Goal: Communication & Community: Answer question/provide support

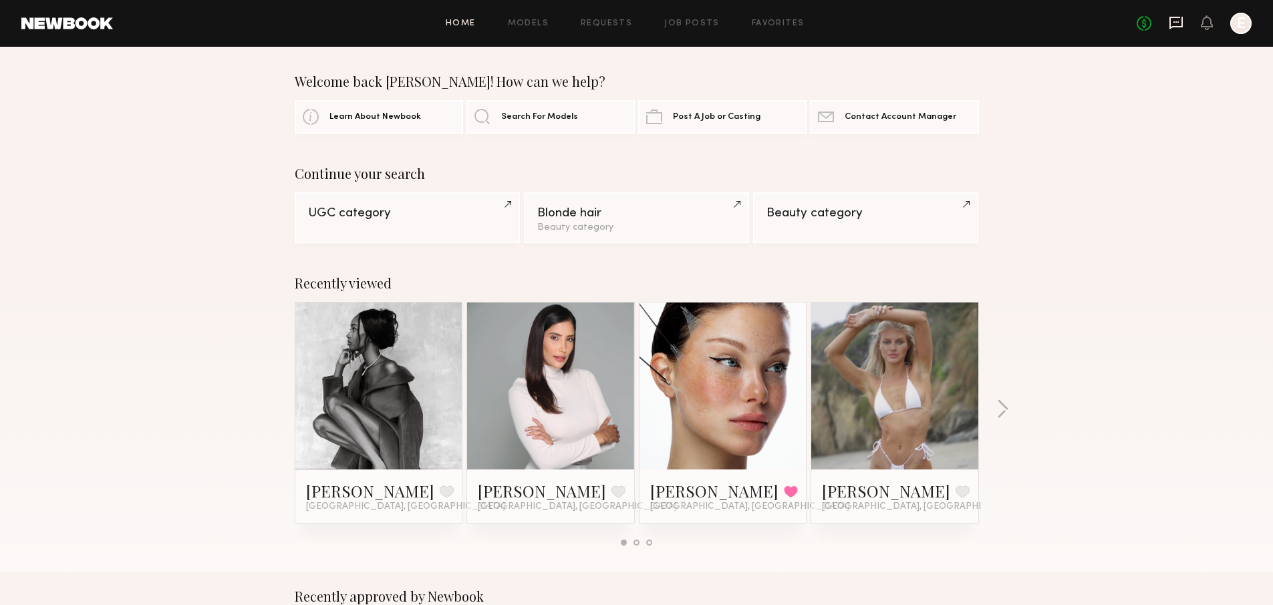
click at [1181, 17] on icon at bounding box center [1176, 22] width 15 height 15
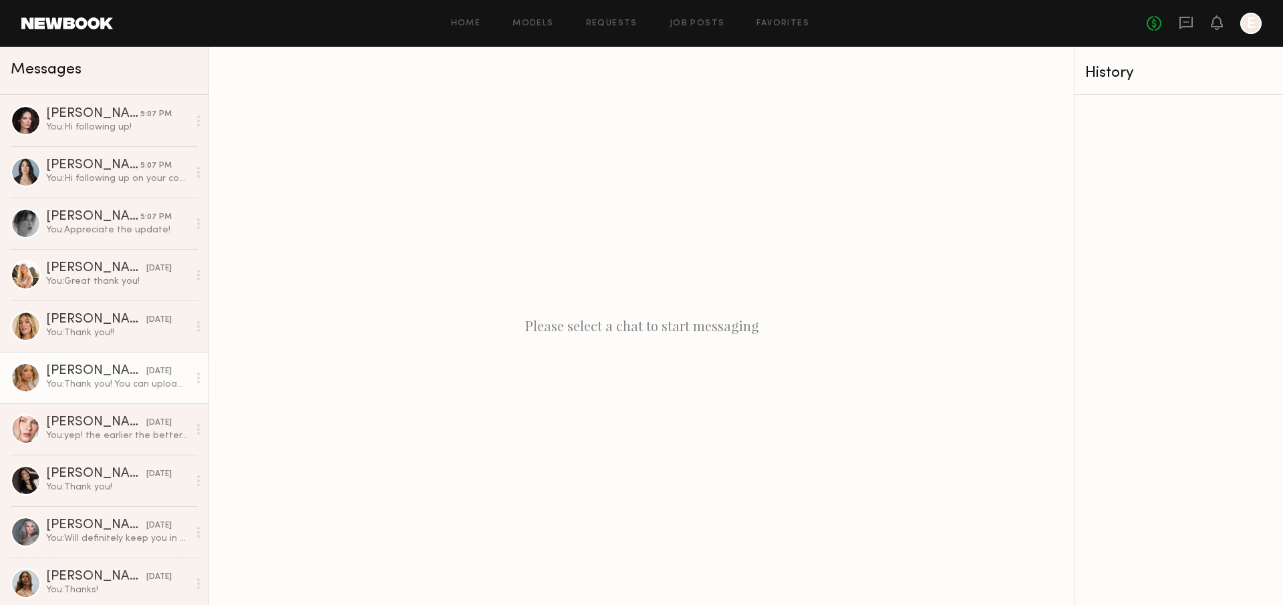
click at [114, 380] on div "You: Thank you! You can upload content here: [URL][DOMAIN_NAME]" at bounding box center [117, 384] width 142 height 13
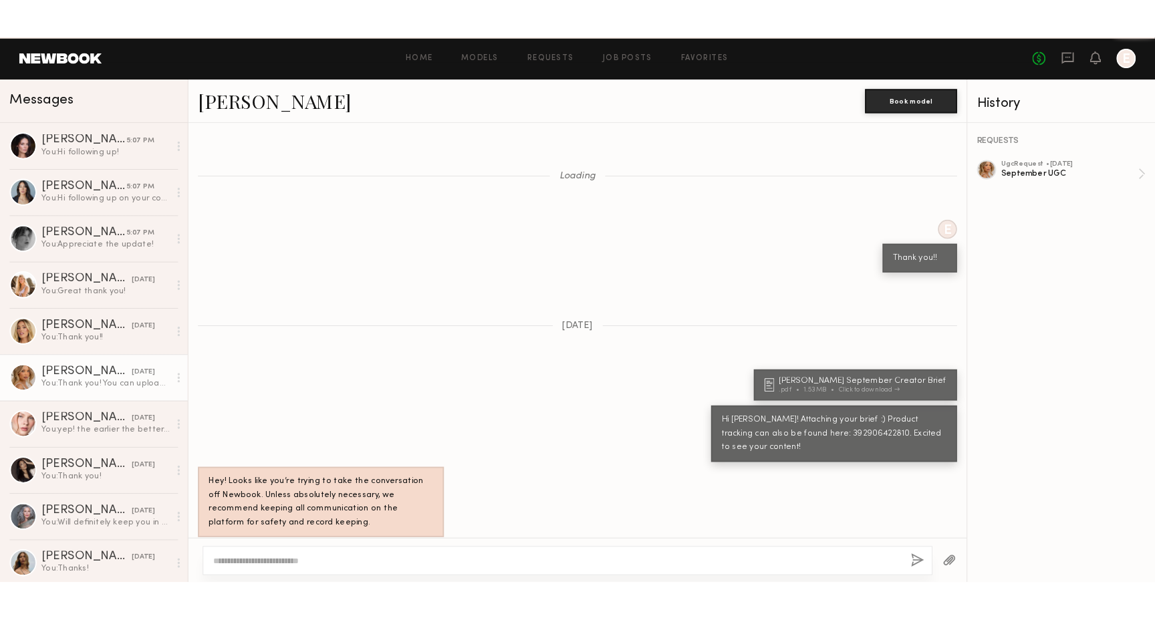
scroll to position [1025, 0]
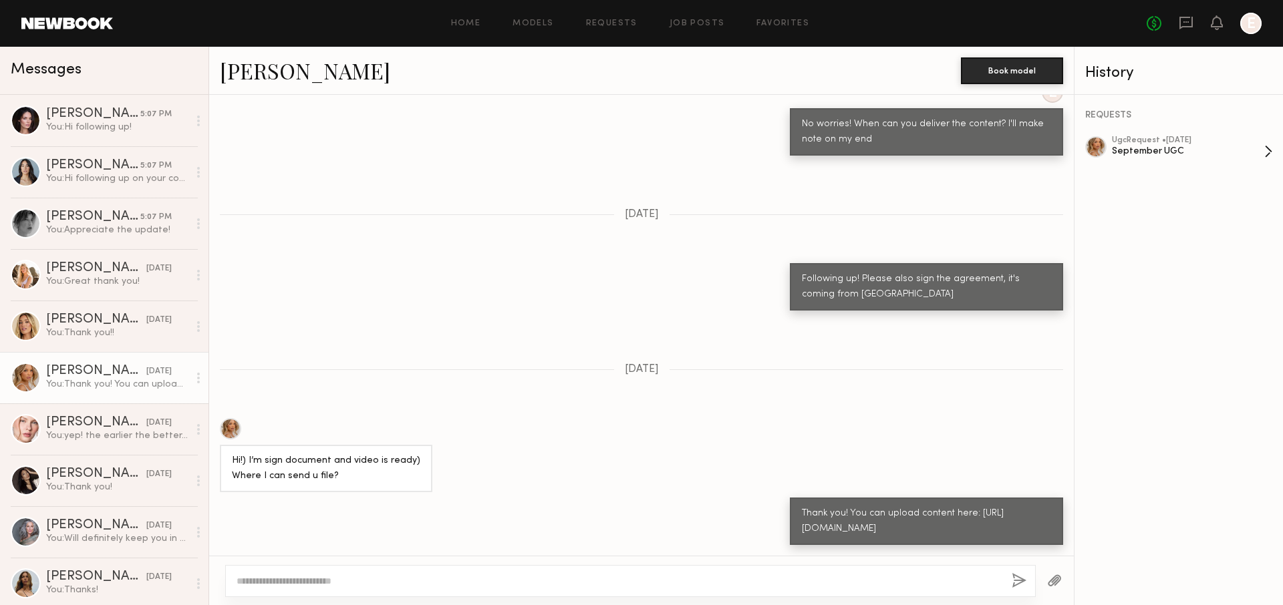
click at [1238, 153] on div "September UGC" at bounding box center [1188, 151] width 152 height 13
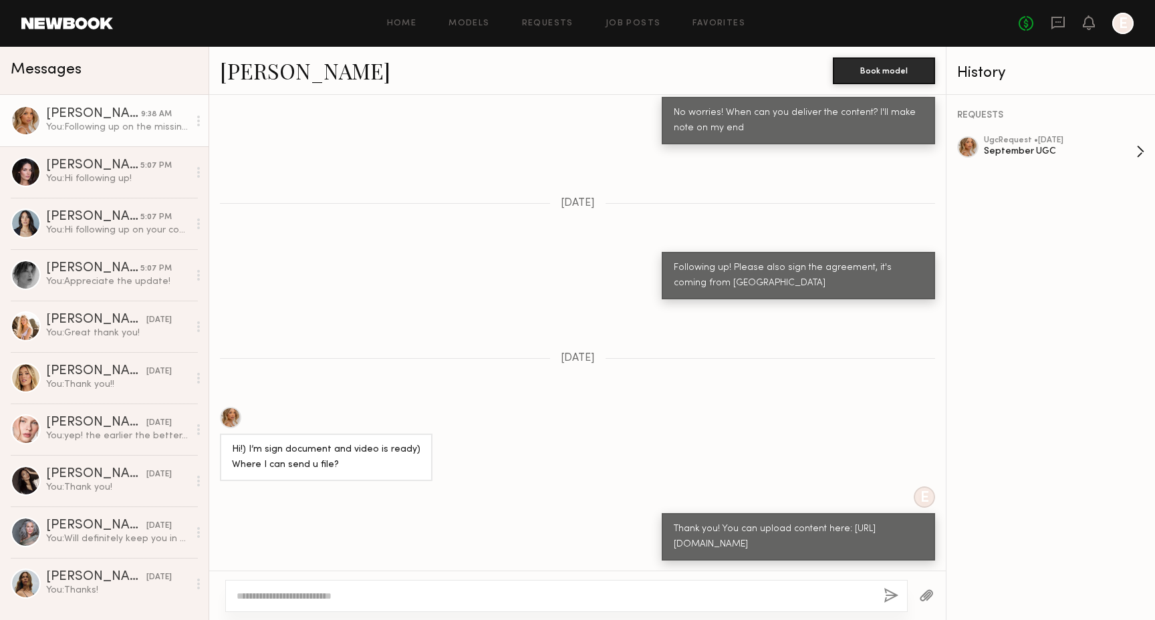
scroll to position [1278, 0]
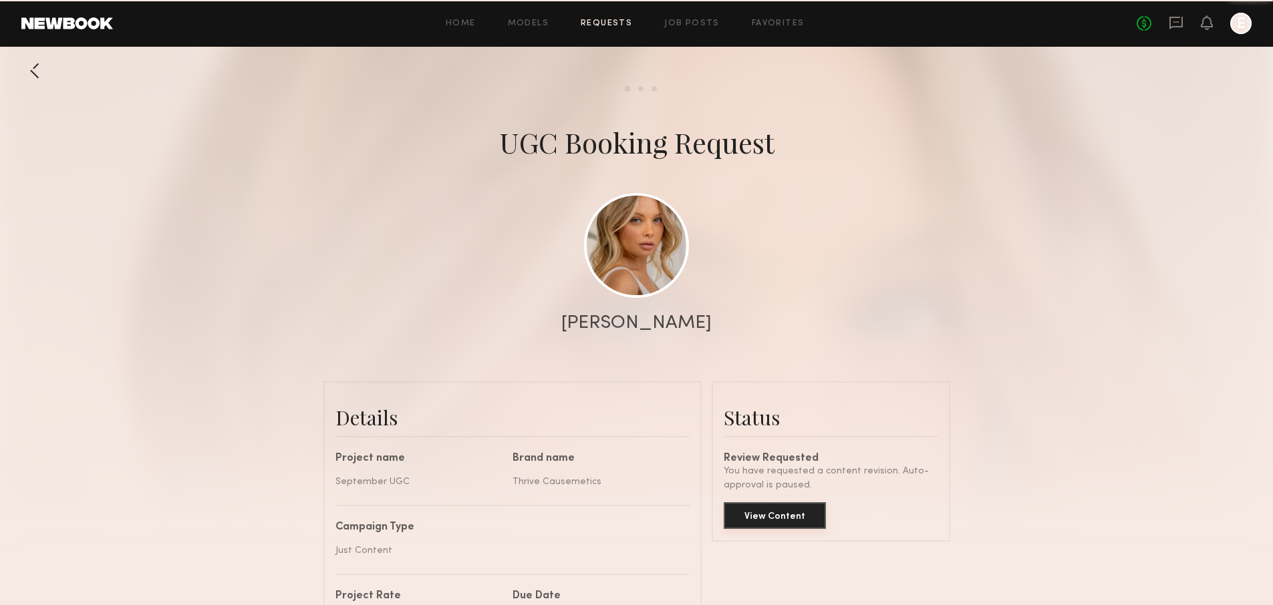
scroll to position [1253, 0]
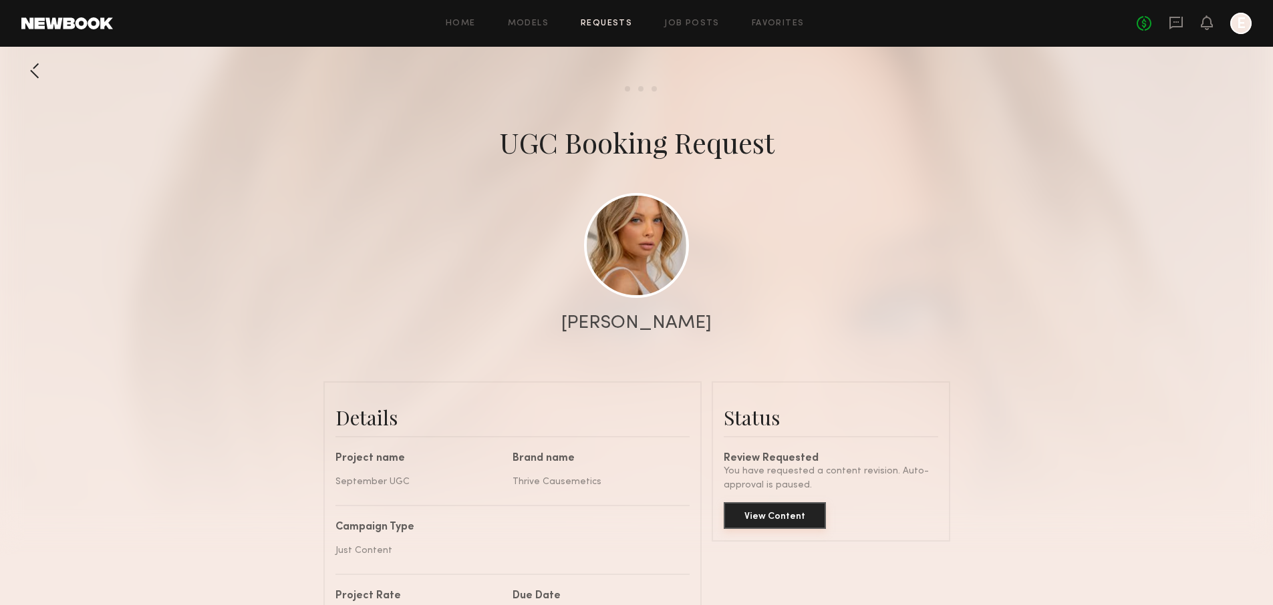
click at [816, 529] on common-button "View Content" at bounding box center [775, 516] width 102 height 27
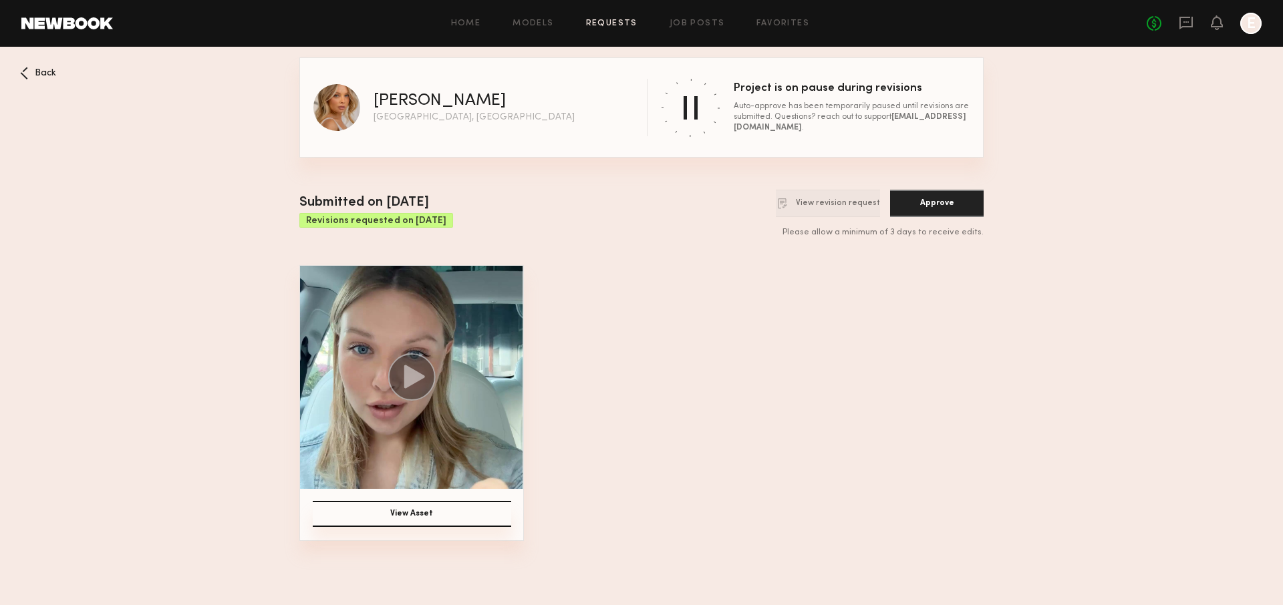
click at [49, 77] on span "Back" at bounding box center [45, 73] width 21 height 9
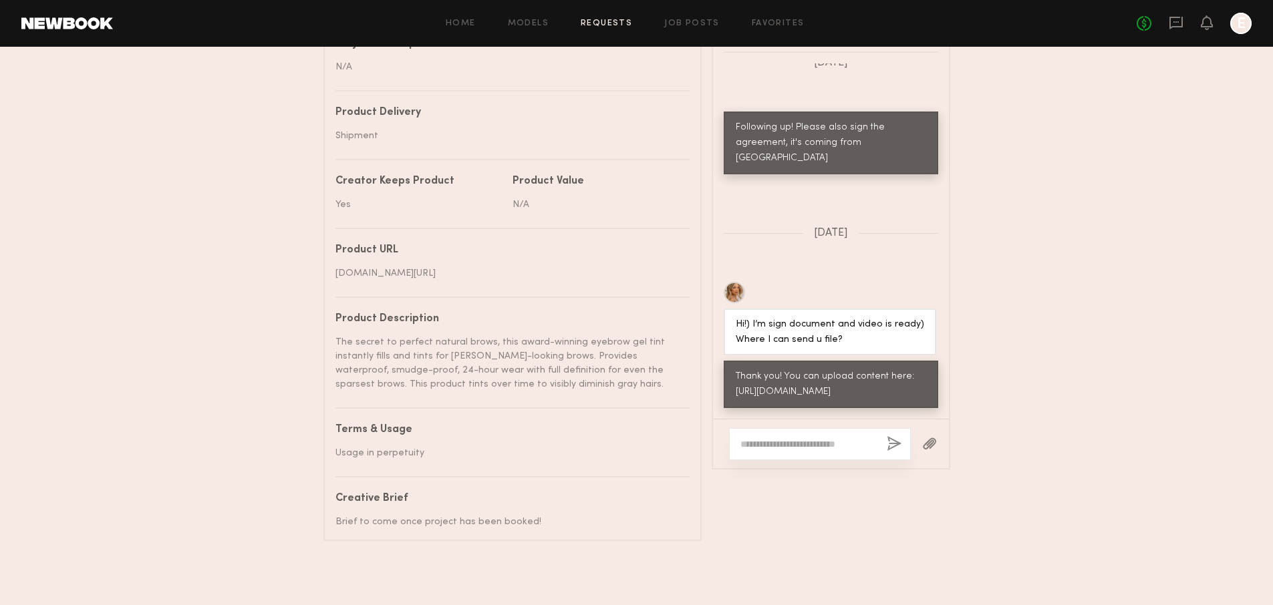
scroll to position [1235, 0]
click at [839, 428] on div at bounding box center [820, 444] width 182 height 32
click at [840, 439] on div at bounding box center [820, 444] width 182 height 32
click at [839, 438] on textarea at bounding box center [808, 444] width 136 height 13
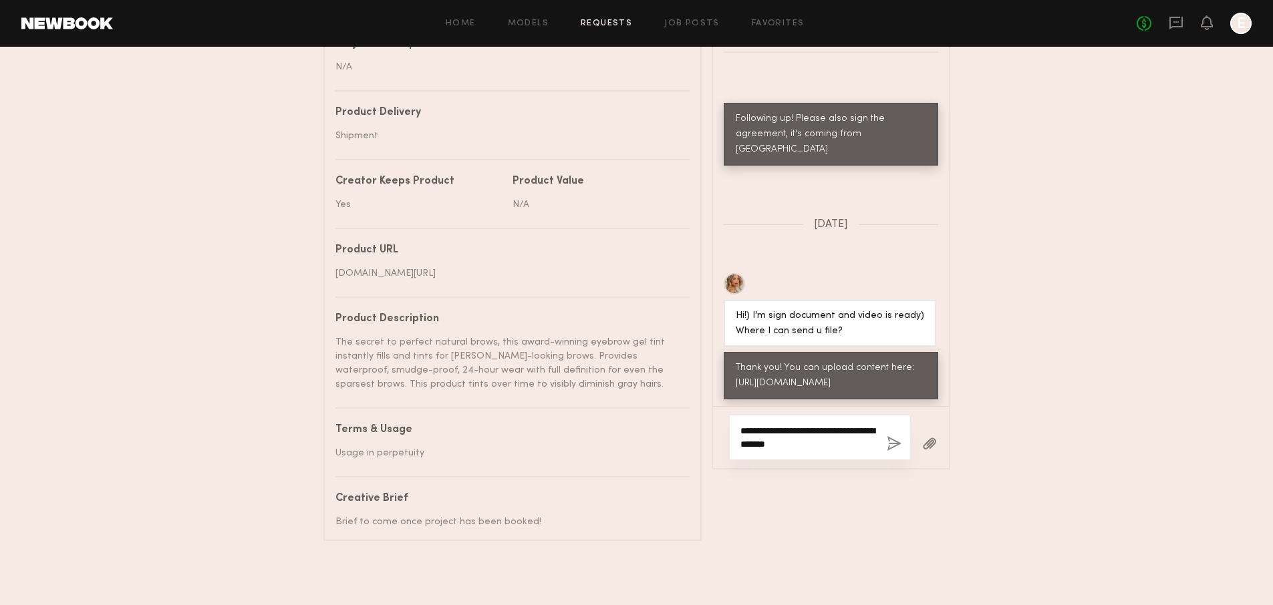
type textarea "**********"
click at [902, 428] on div "**********" at bounding box center [820, 437] width 182 height 45
click at [893, 436] on button "button" at bounding box center [894, 444] width 15 height 17
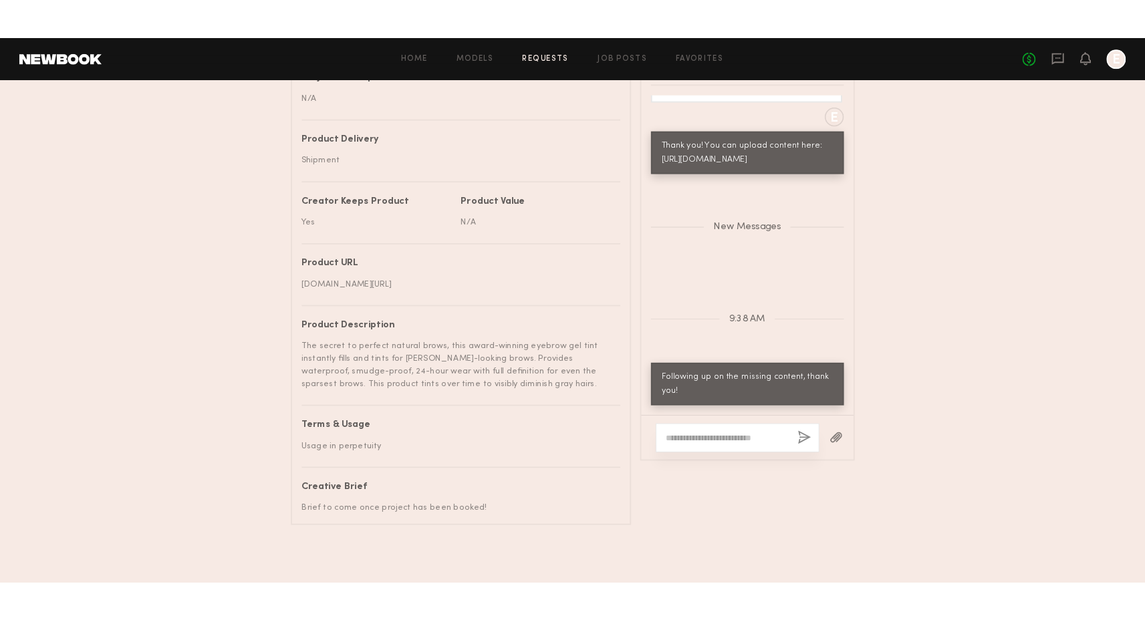
scroll to position [635, 0]
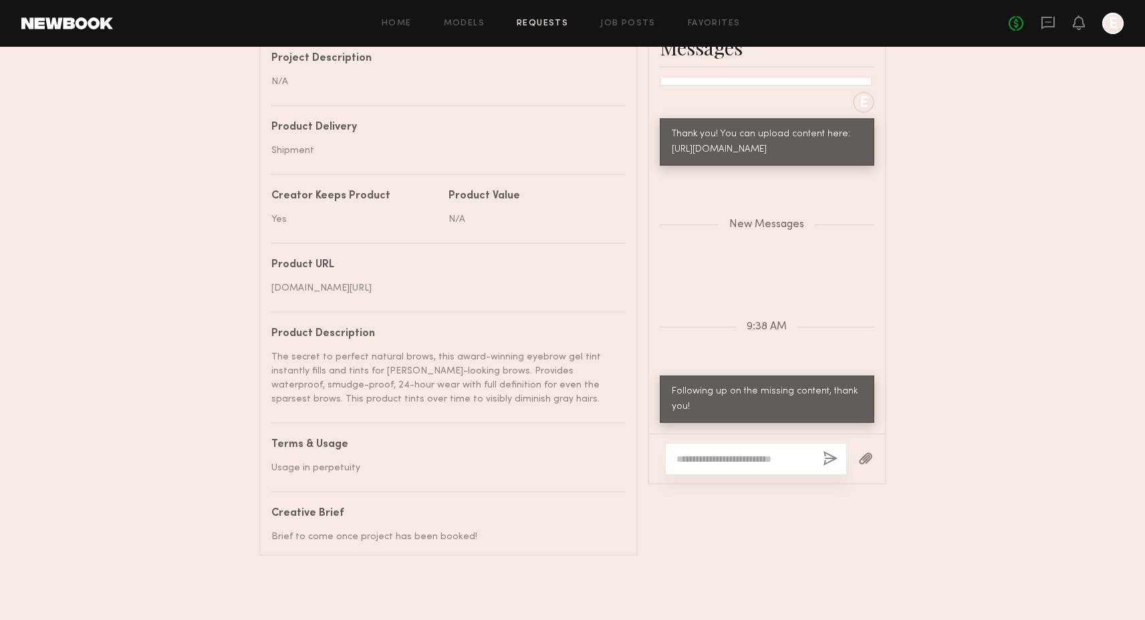
click at [535, 25] on link "Requests" at bounding box center [542, 23] width 51 height 9
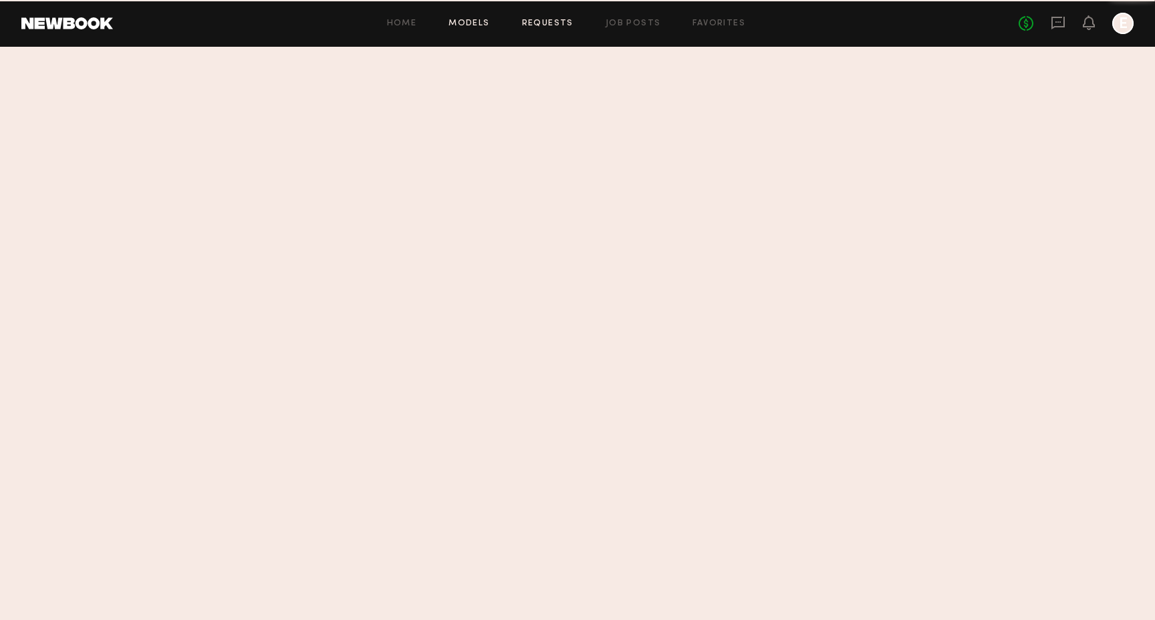
click at [462, 25] on link "Models" at bounding box center [468, 23] width 41 height 9
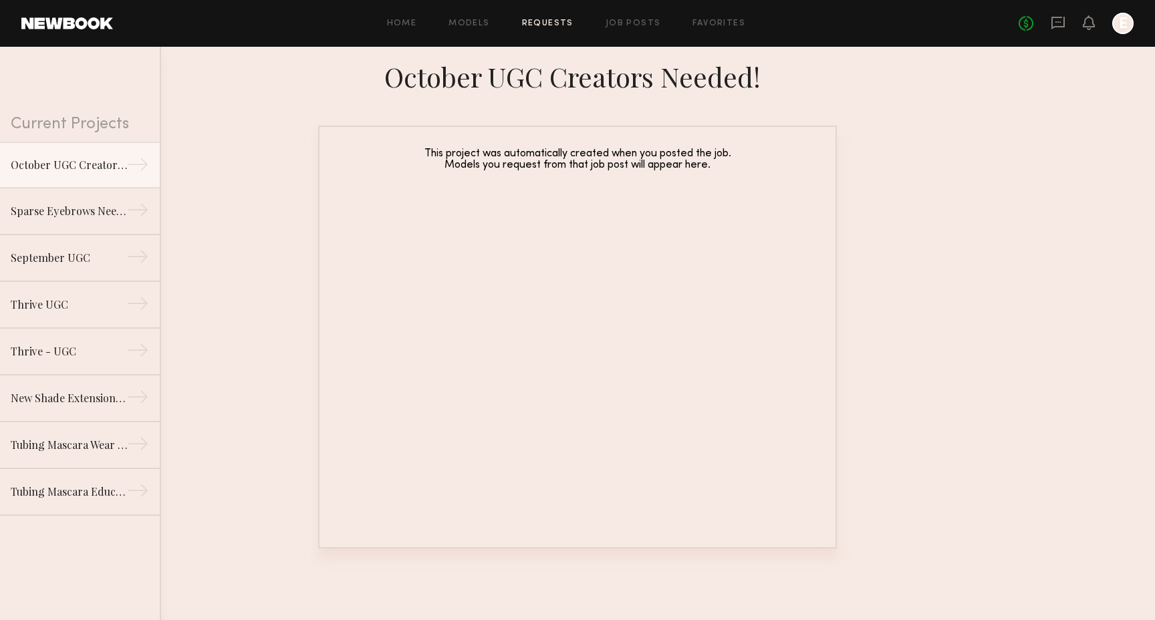
click at [465, 13] on div "Home Models Requests Job Posts Favorites Sign Out No fees up to $5,000 E" at bounding box center [623, 23] width 1021 height 21
click at [468, 29] on div "Home Models Requests Job Posts Favorites Sign Out No fees up to $5,000 E" at bounding box center [623, 23] width 1021 height 21
click at [458, 19] on link "Models" at bounding box center [468, 23] width 41 height 9
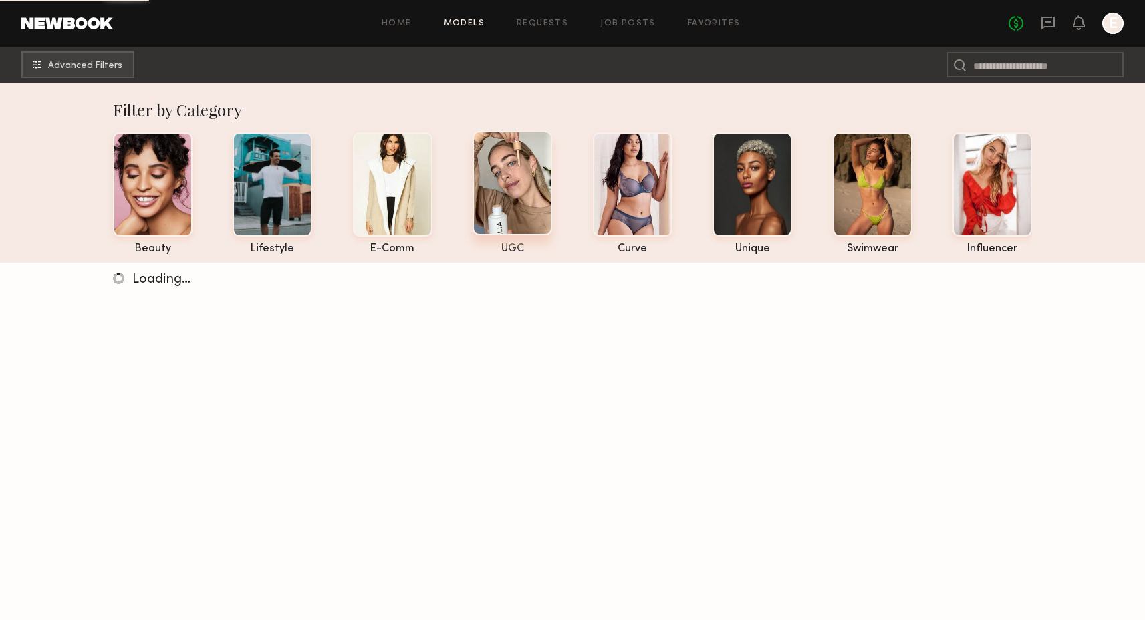
click at [487, 155] on div at bounding box center [512, 183] width 80 height 104
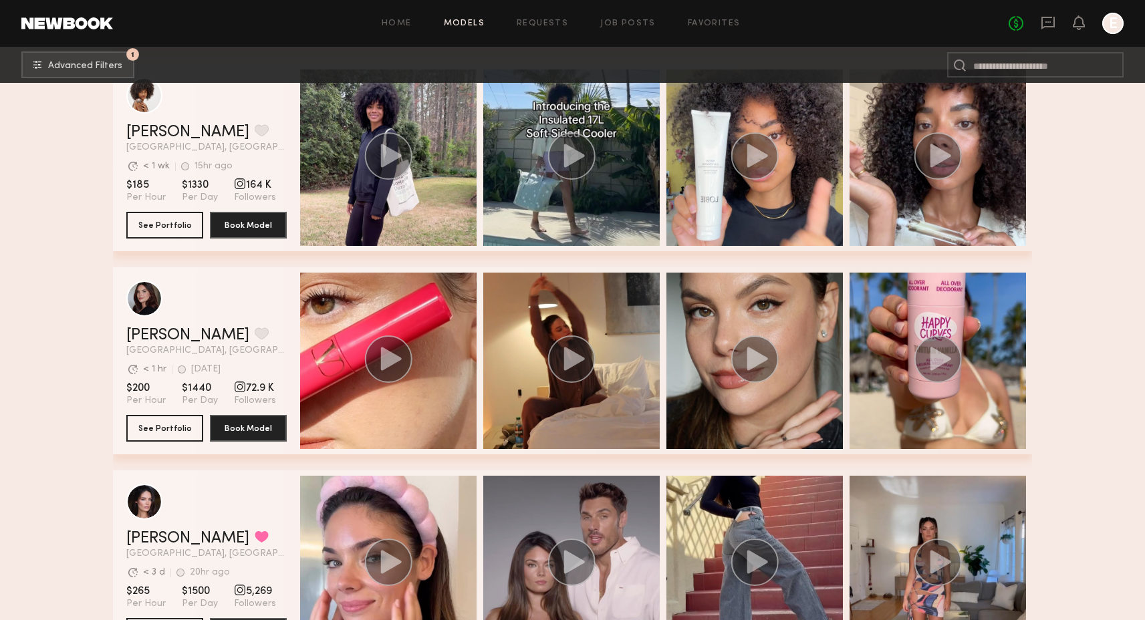
scroll to position [666, 0]
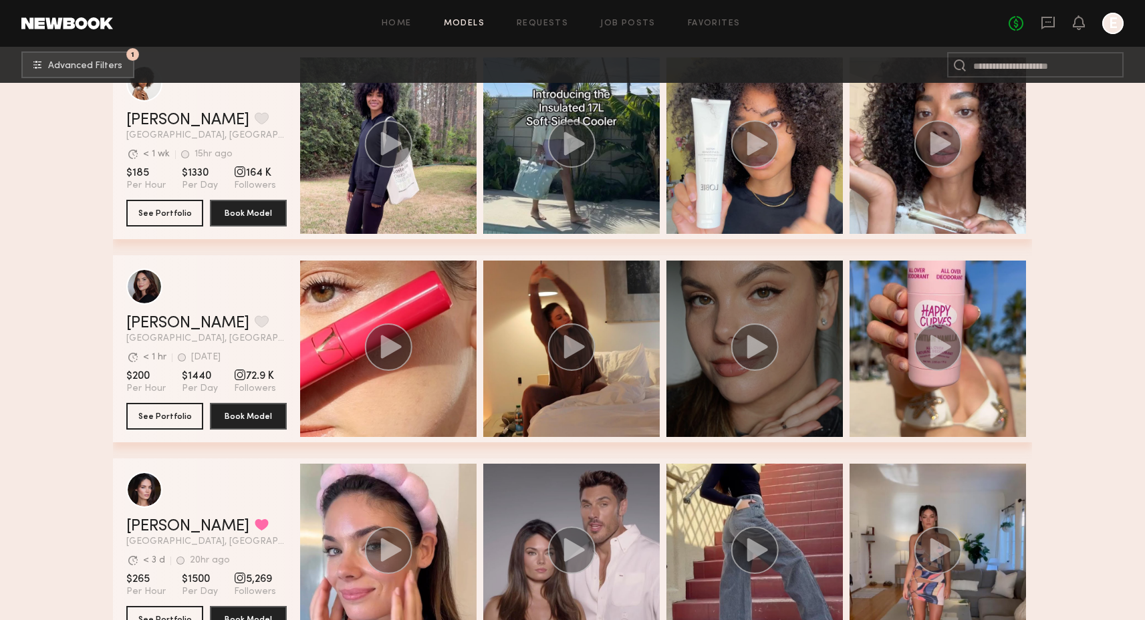
click at [726, 350] on div "grid" at bounding box center [754, 349] width 176 height 176
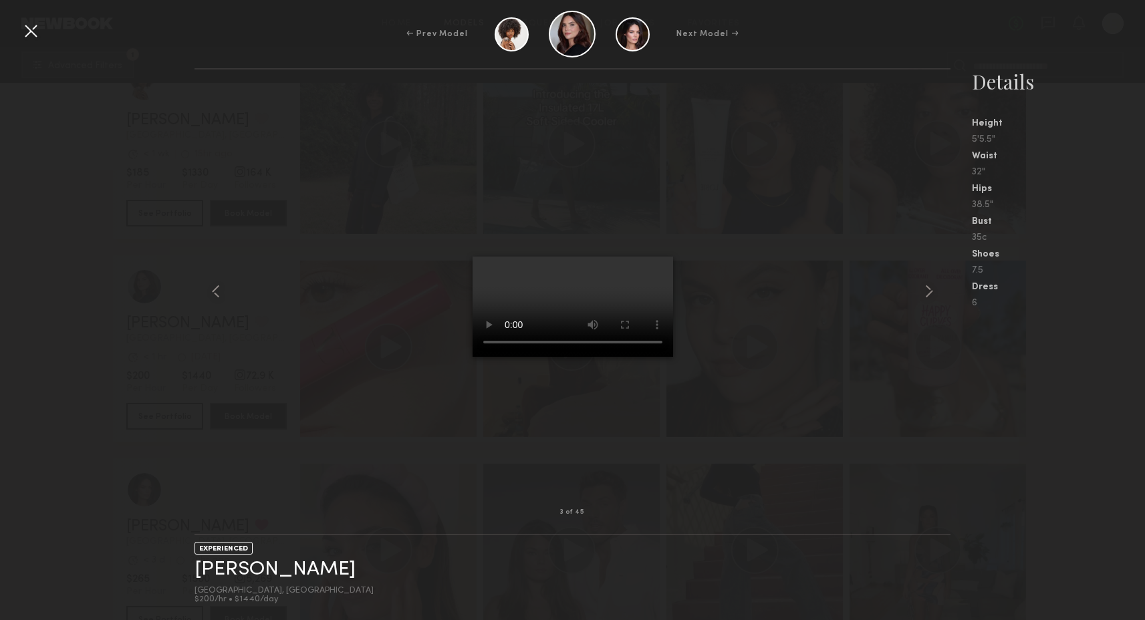
click at [36, 34] on div at bounding box center [30, 30] width 21 height 21
